Goal: Task Accomplishment & Management: Complete application form

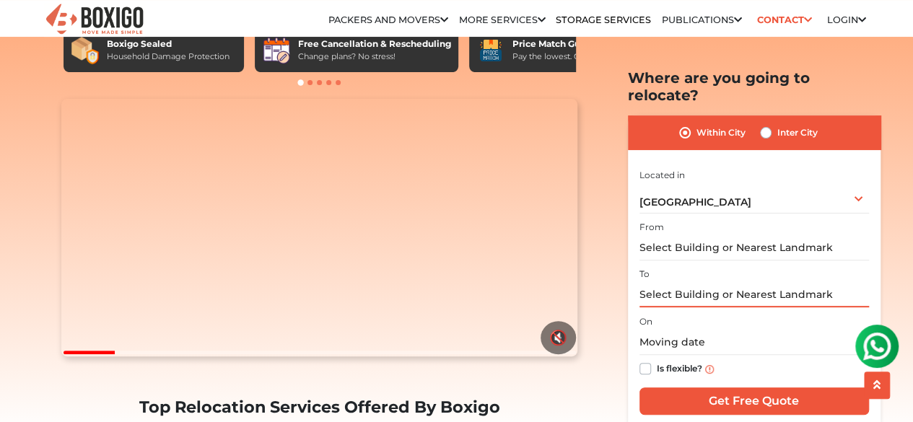
click at [738, 282] on input "text" at bounding box center [754, 294] width 230 height 25
type input "p"
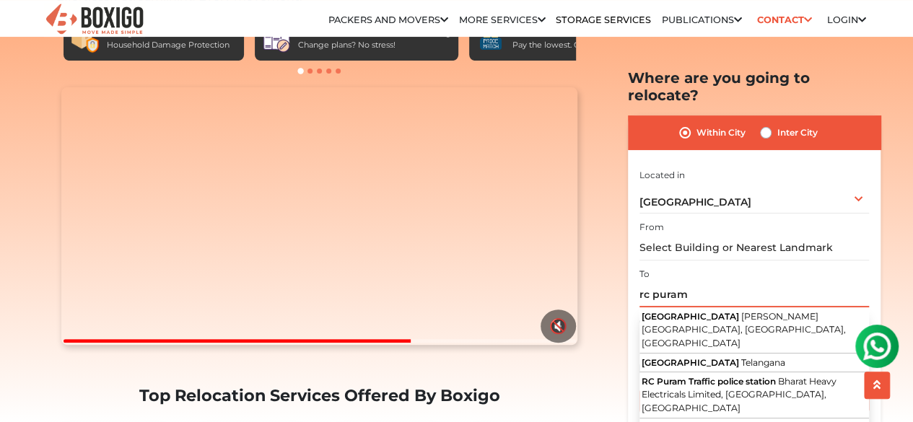
scroll to position [120, 0]
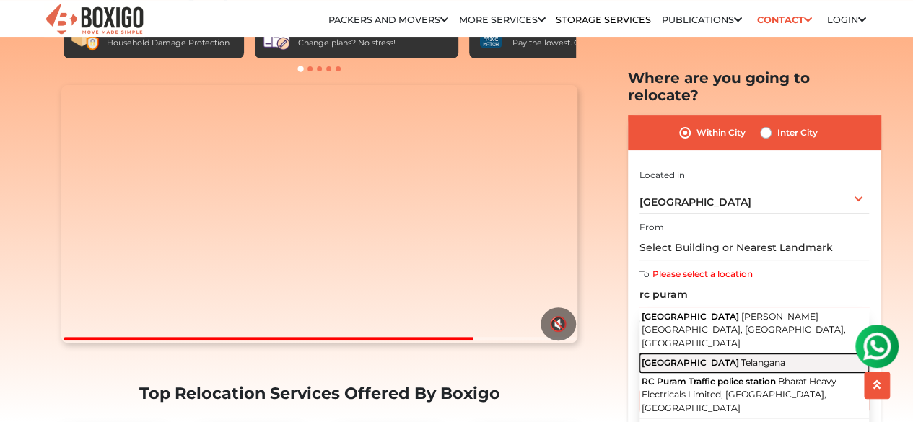
click at [759, 354] on button "Ramachandrapuram [GEOGRAPHIC_DATA]" at bounding box center [754, 363] width 230 height 19
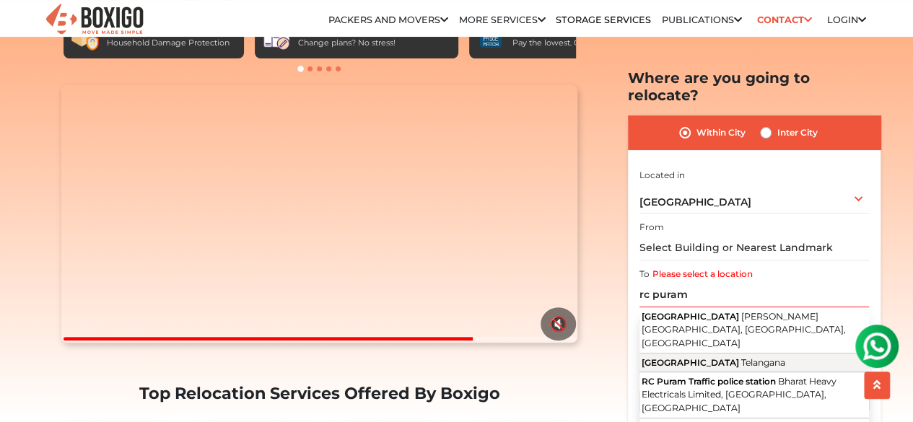
type input "[GEOGRAPHIC_DATA], [GEOGRAPHIC_DATA]"
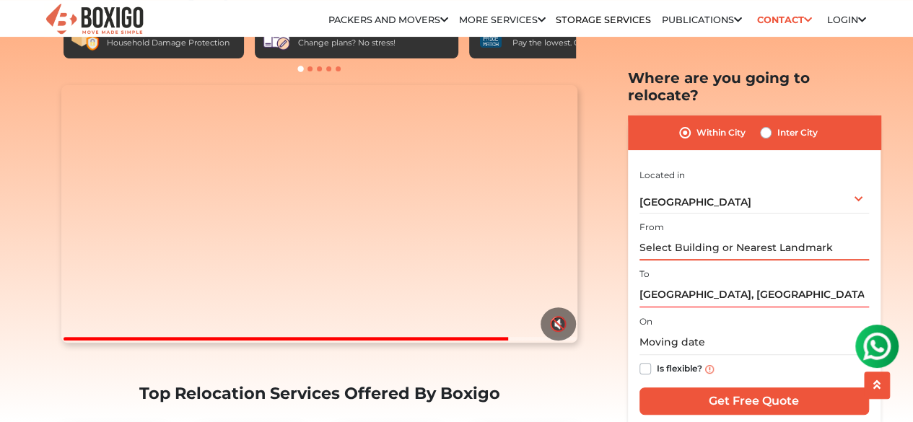
click at [769, 235] on input "text" at bounding box center [754, 247] width 230 height 25
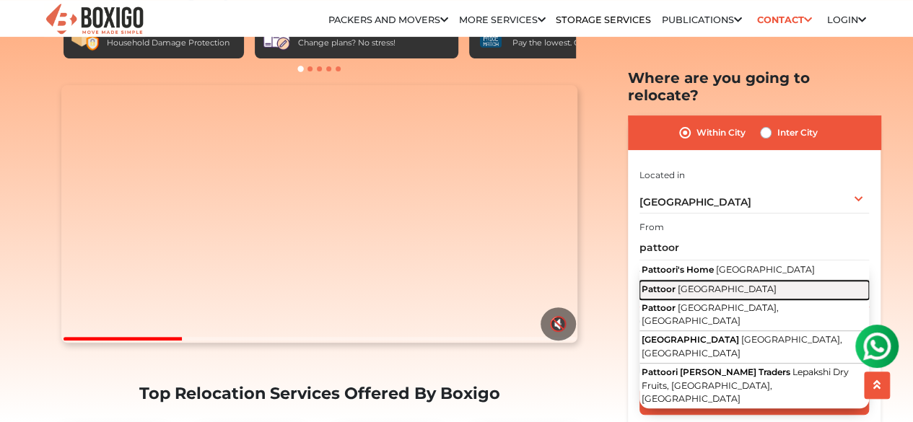
click at [746, 287] on span "[GEOGRAPHIC_DATA]" at bounding box center [727, 289] width 99 height 11
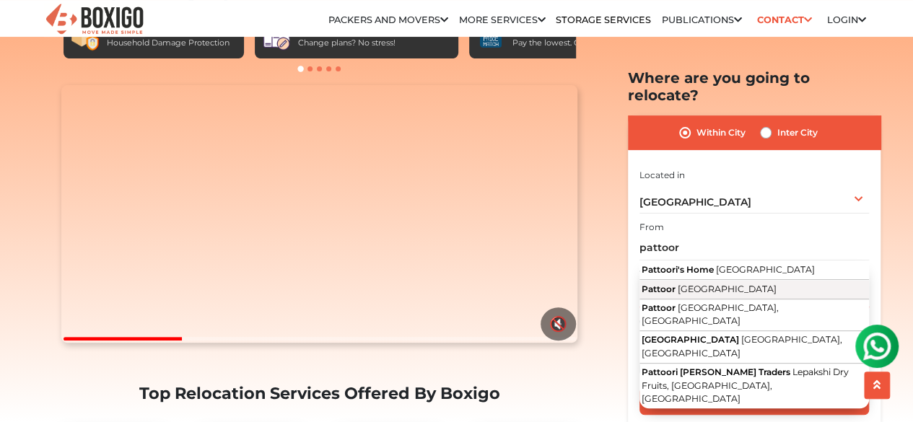
type input "Pattoor, [GEOGRAPHIC_DATA]"
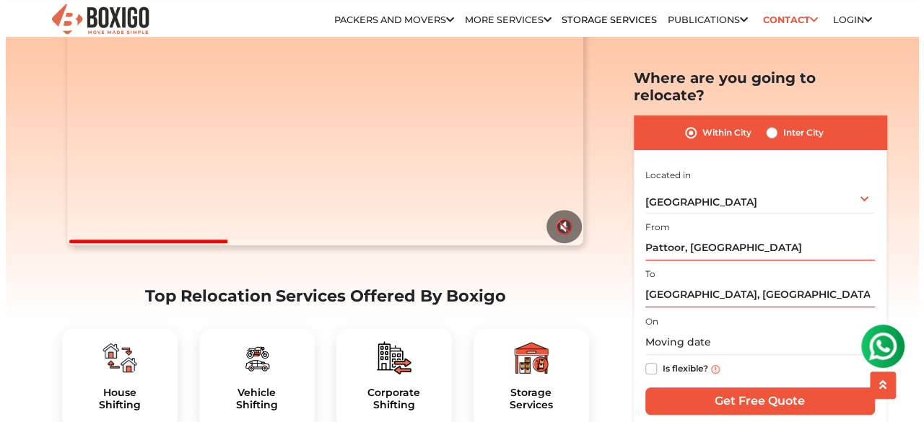
scroll to position [222, 0]
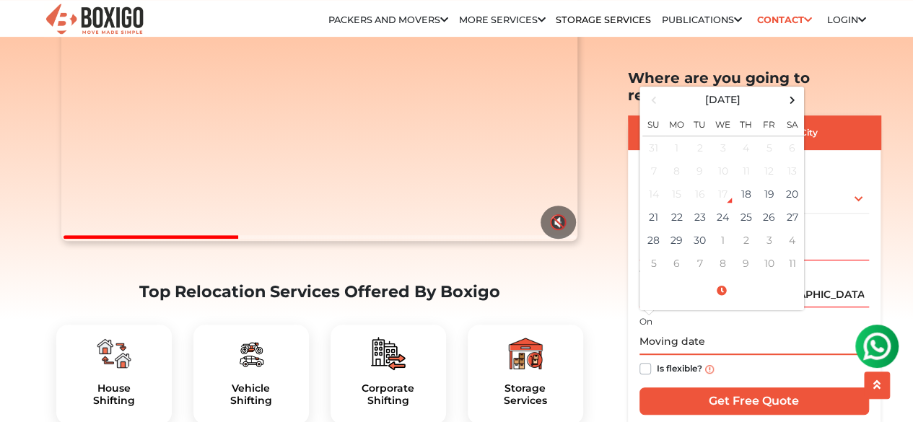
click at [742, 330] on input "text" at bounding box center [754, 342] width 230 height 25
click at [699, 232] on td "30" at bounding box center [700, 240] width 23 height 23
type input "[DATE] 12:00 AM"
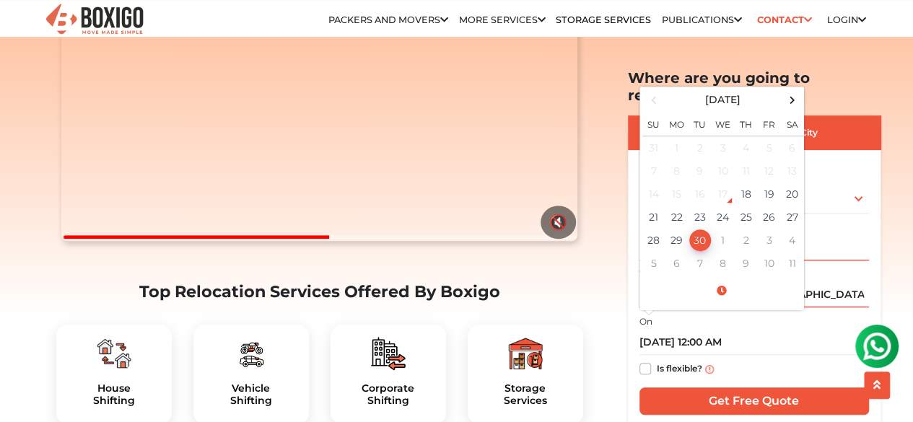
click at [874, 341] on img at bounding box center [876, 346] width 29 height 29
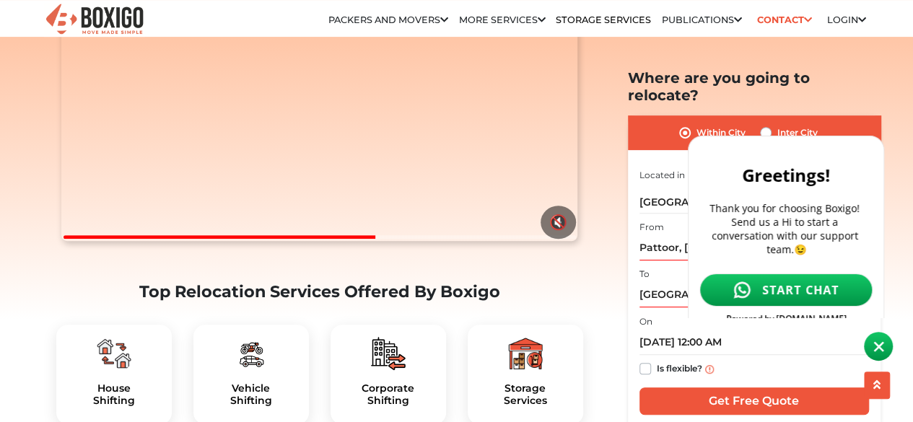
click at [809, 282] on span "START CHAT" at bounding box center [800, 290] width 77 height 16
